Goal: Transaction & Acquisition: Purchase product/service

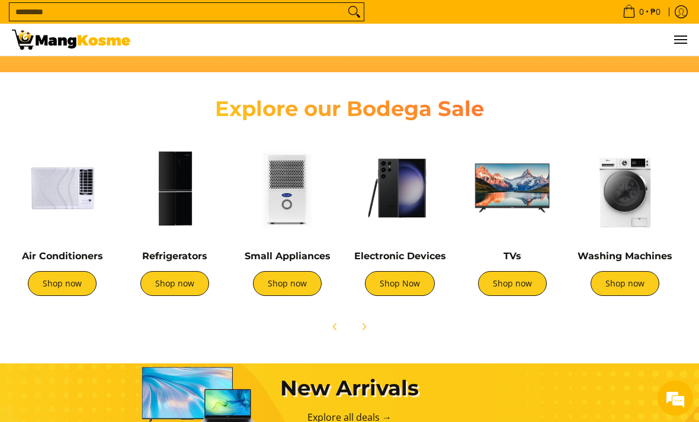
scroll to position [364, 0]
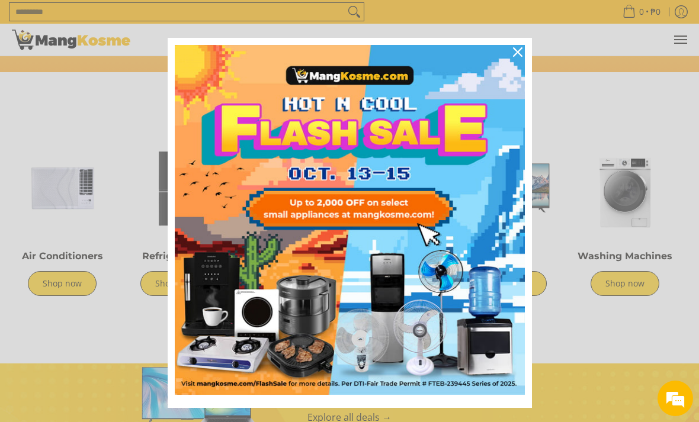
click at [67, 277] on div "Marketing offer form" at bounding box center [349, 211] width 699 height 422
click at [519, 56] on icon "close icon" at bounding box center [517, 51] width 9 height 9
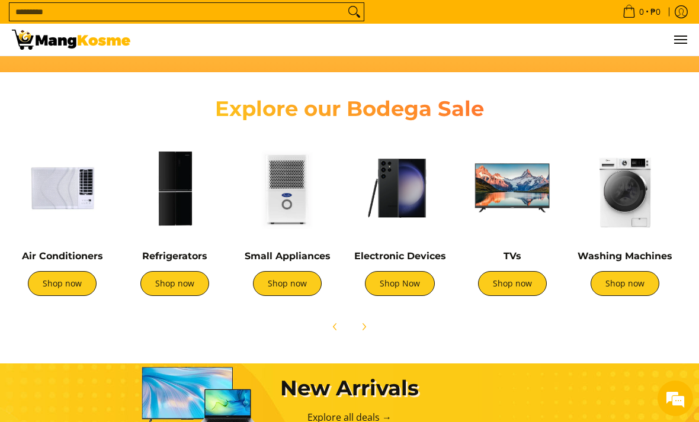
scroll to position [0, 447]
click at [64, 290] on link "Shop now" at bounding box center [62, 283] width 69 height 25
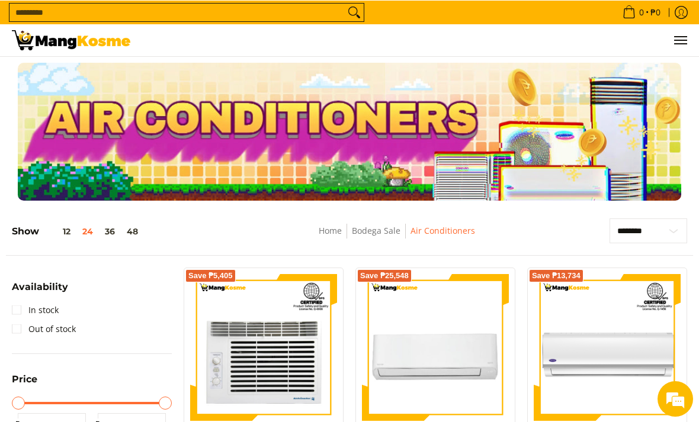
click at [682, 40] on span "Menu" at bounding box center [680, 40] width 14 height 0
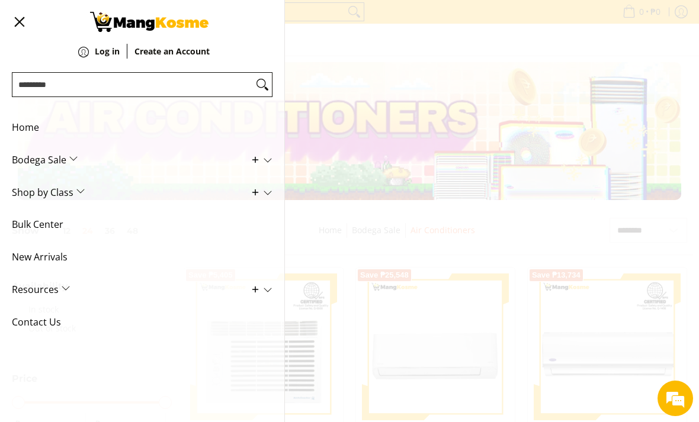
click at [70, 153] on span "Bodega Sale" at bounding box center [133, 160] width 243 height 33
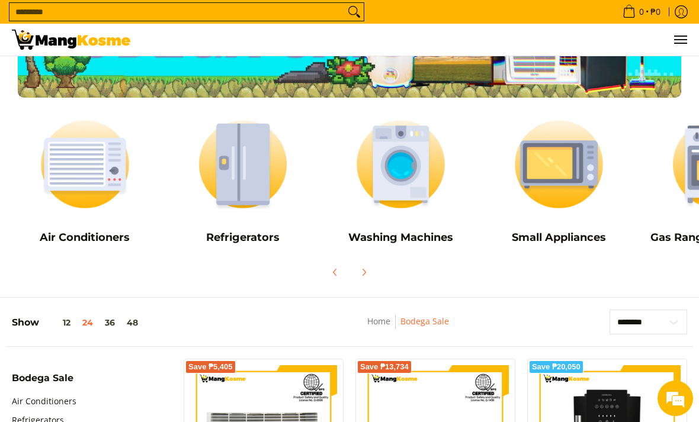
click at [411, 179] on img at bounding box center [400, 165] width 146 height 110
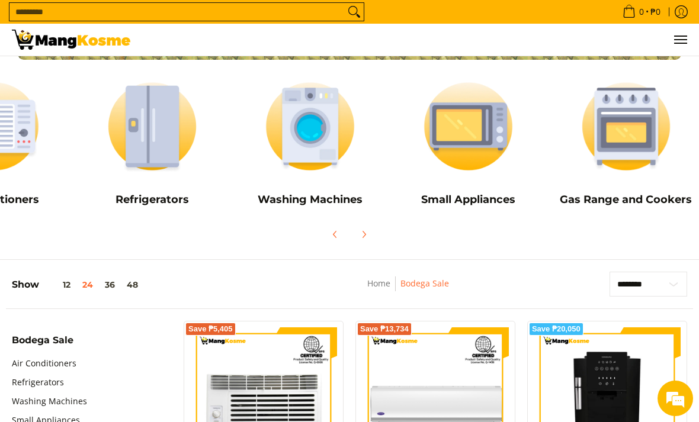
scroll to position [0, 89]
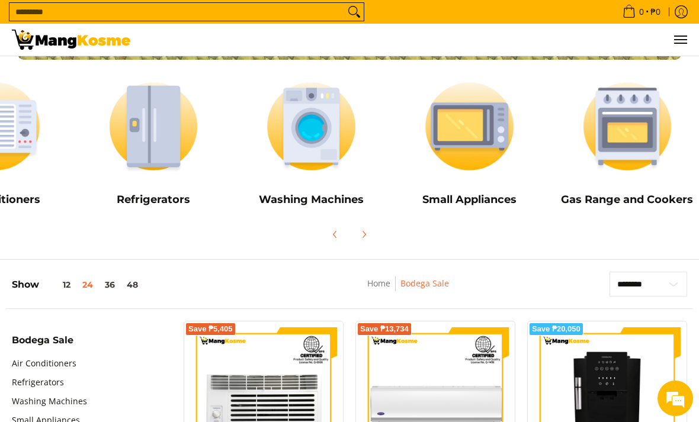
click at [143, 143] on img at bounding box center [154, 127] width 146 height 110
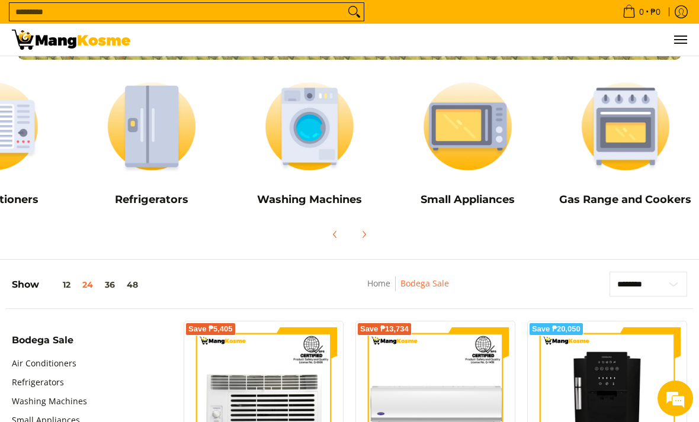
scroll to position [0, 91]
click at [488, 138] on img at bounding box center [468, 127] width 146 height 110
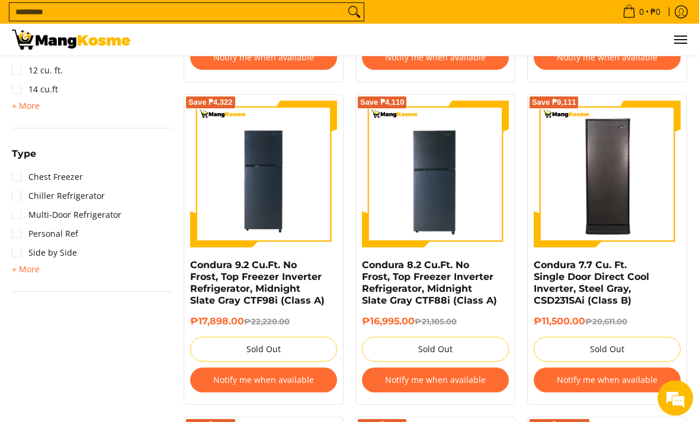
scroll to position [783, 0]
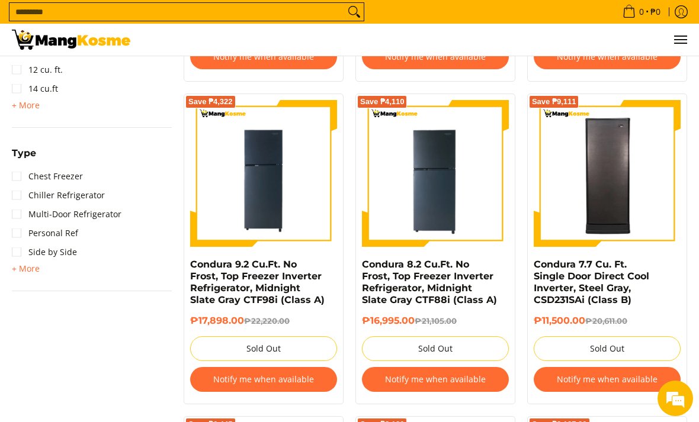
click at [221, 191] on img at bounding box center [263, 173] width 147 height 147
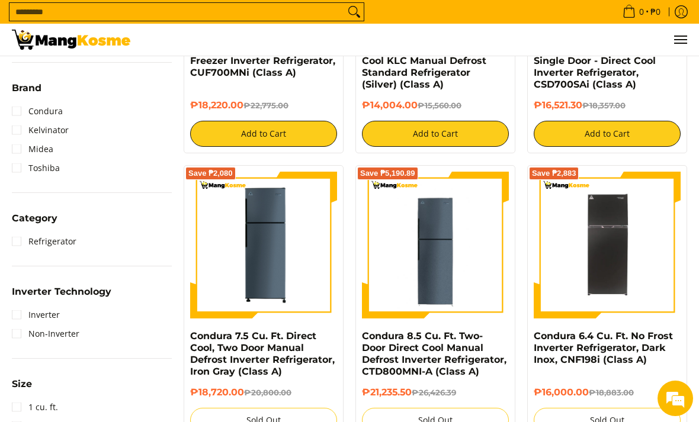
scroll to position [375, 0]
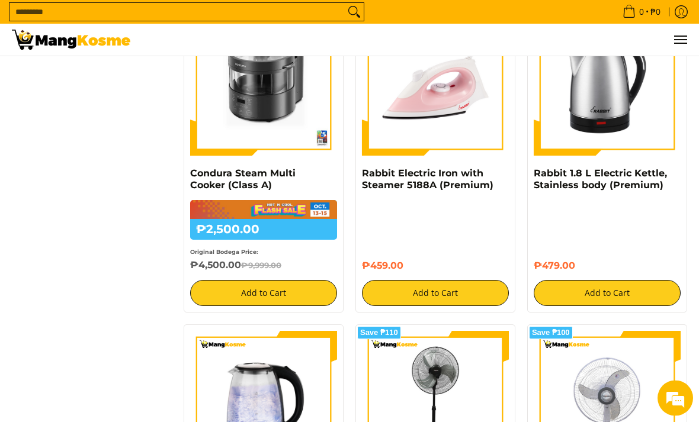
scroll to position [2128, 0]
